Goal: Information Seeking & Learning: Learn about a topic

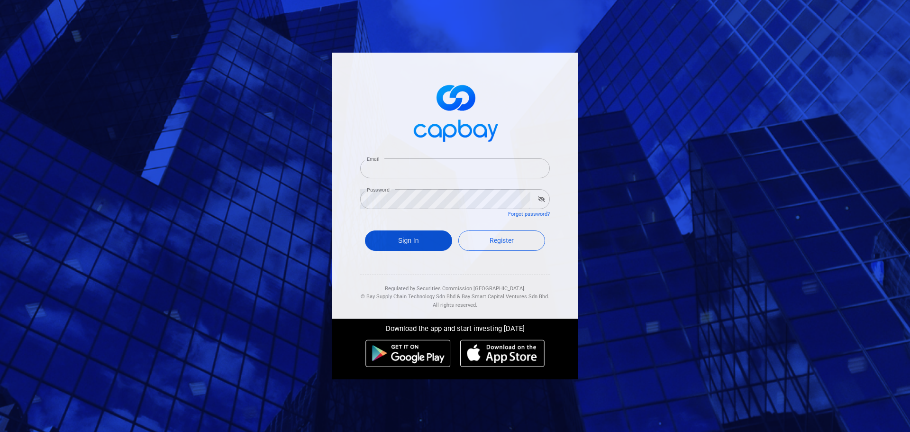
type input "[EMAIL_ADDRESS][DOMAIN_NAME]"
click at [417, 238] on button "Sign In" at bounding box center [408, 240] width 87 height 20
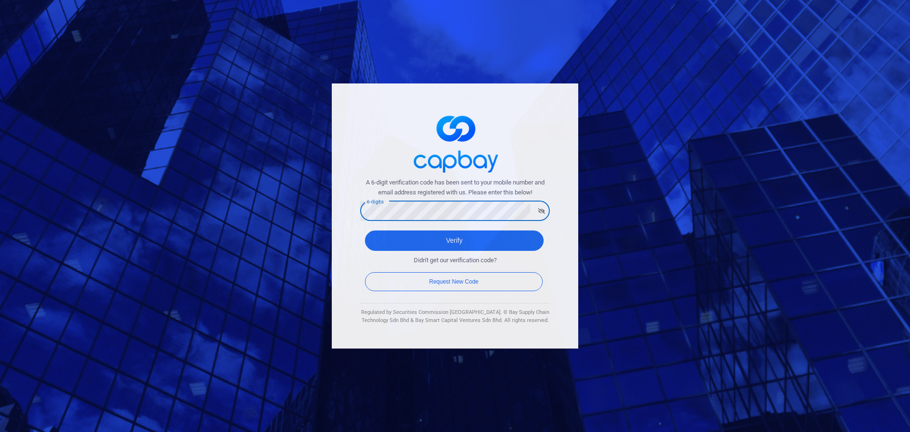
click at [365, 230] on button "Verify" at bounding box center [454, 240] width 179 height 20
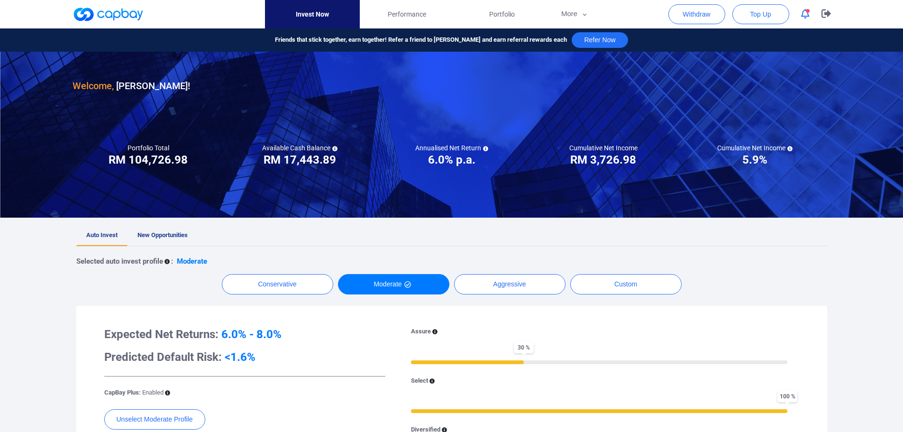
click at [158, 238] on span "New Opportunities" at bounding box center [162, 234] width 50 height 7
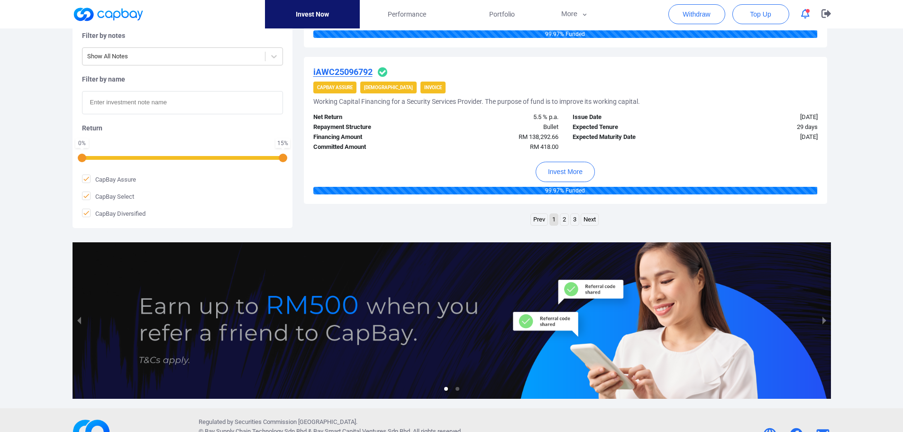
scroll to position [1565, 0]
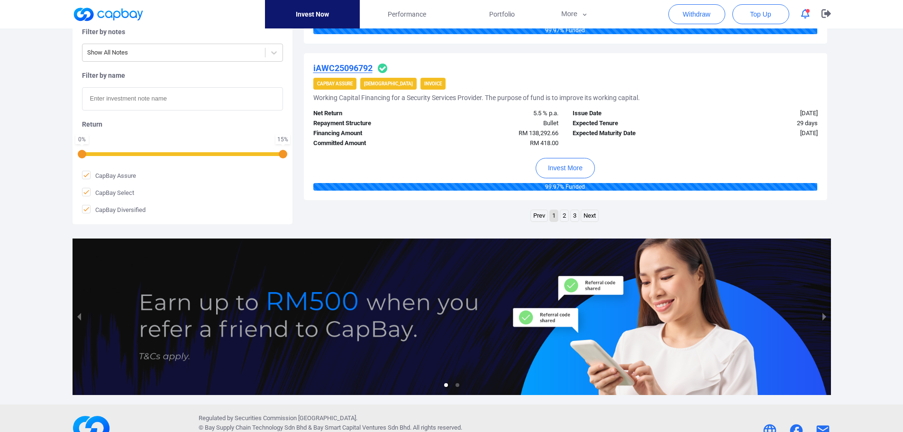
click at [567, 217] on link "2" at bounding box center [564, 216] width 8 height 12
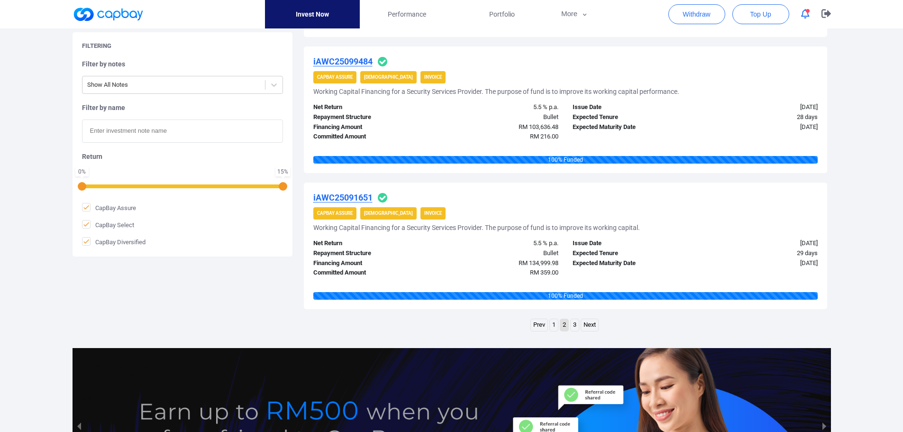
scroll to position [1367, 0]
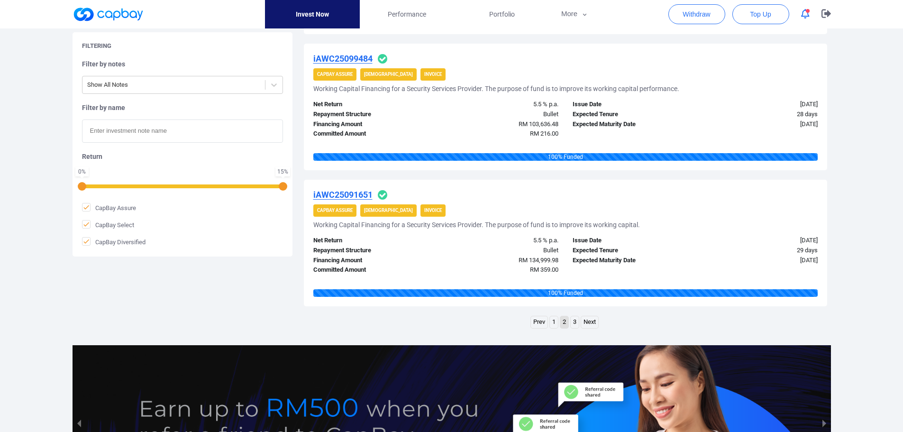
click at [575, 322] on link "3" at bounding box center [575, 322] width 8 height 12
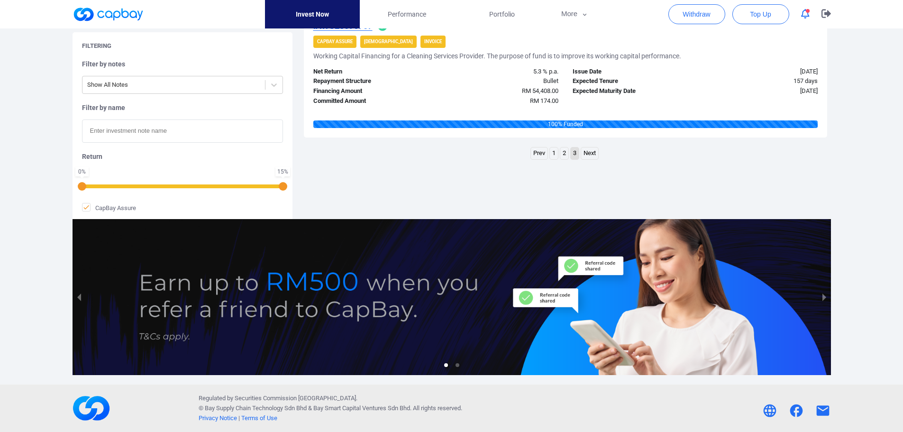
scroll to position [50, 0]
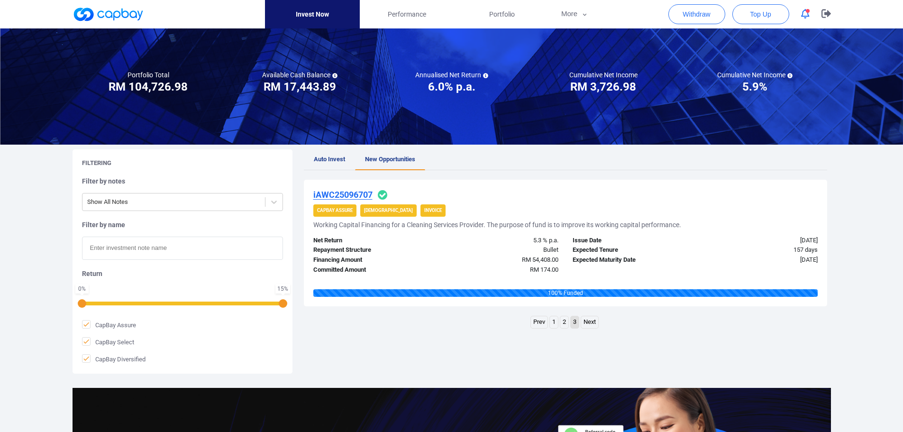
click at [806, 13] on icon "button" at bounding box center [805, 14] width 9 height 10
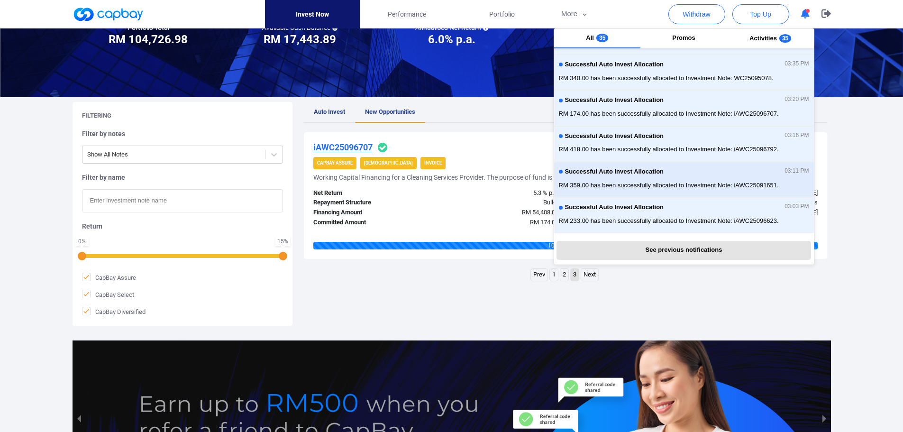
scroll to position [145, 0]
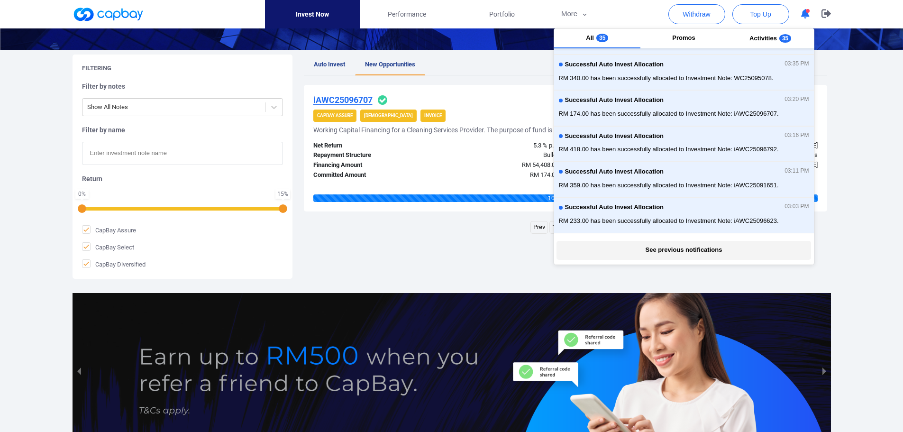
click at [672, 254] on button "See previous notifications" at bounding box center [684, 250] width 255 height 19
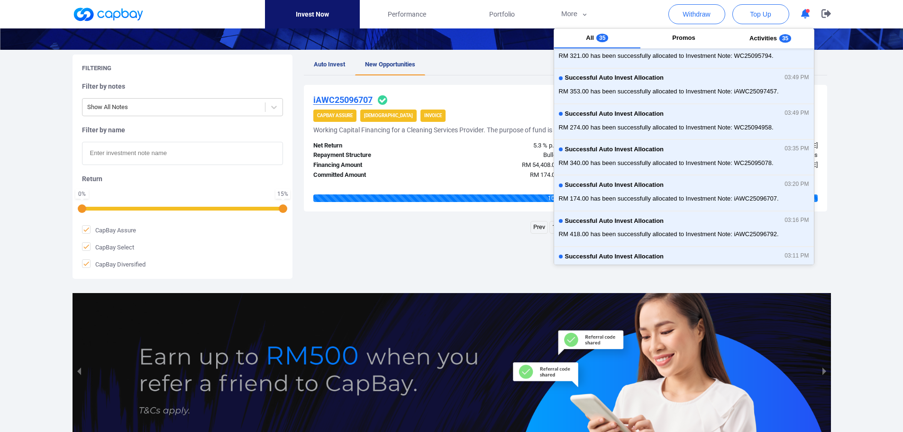
scroll to position [0, 0]
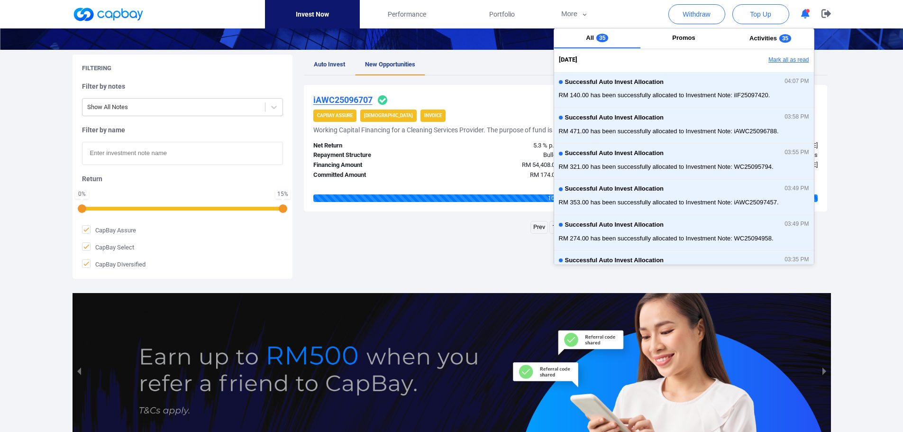
click at [784, 60] on button "Mark all as read" at bounding box center [763, 60] width 102 height 16
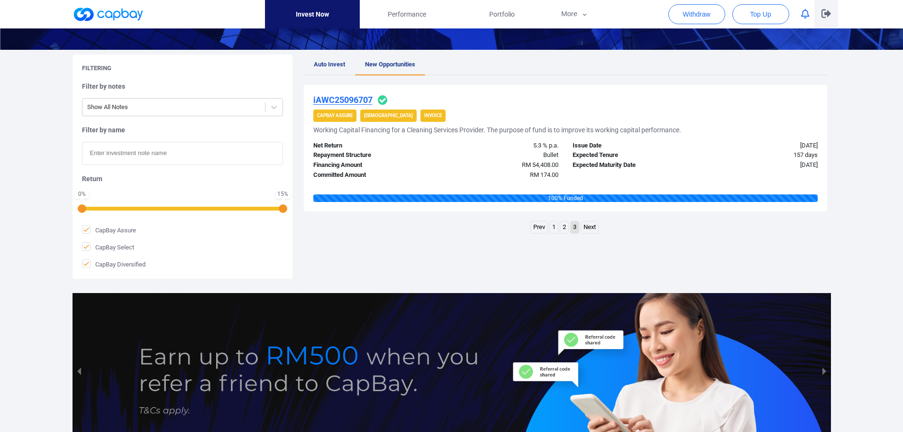
click at [826, 14] on icon "button" at bounding box center [826, 13] width 9 height 9
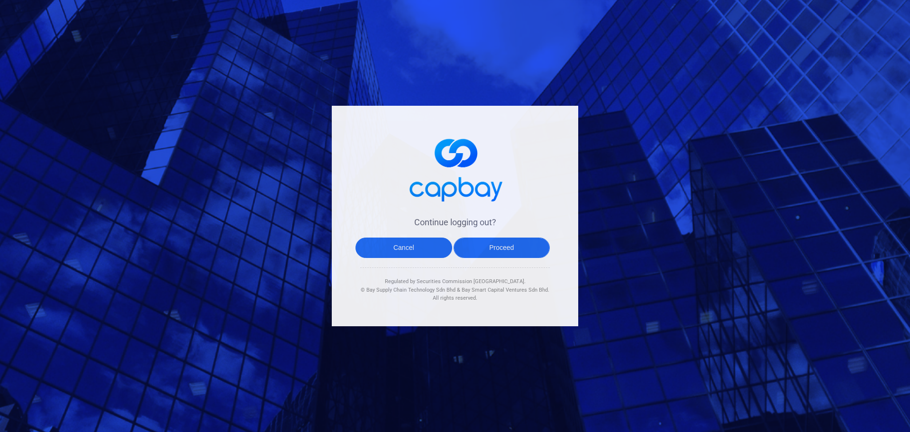
click at [507, 249] on button "Proceed" at bounding box center [502, 248] width 97 height 20
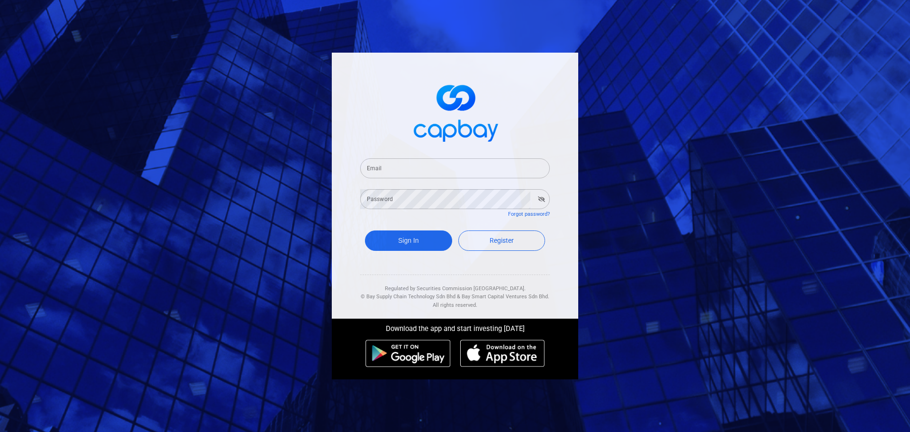
type input "[EMAIL_ADDRESS][DOMAIN_NAME]"
